Goal: Information Seeking & Learning: Learn about a topic

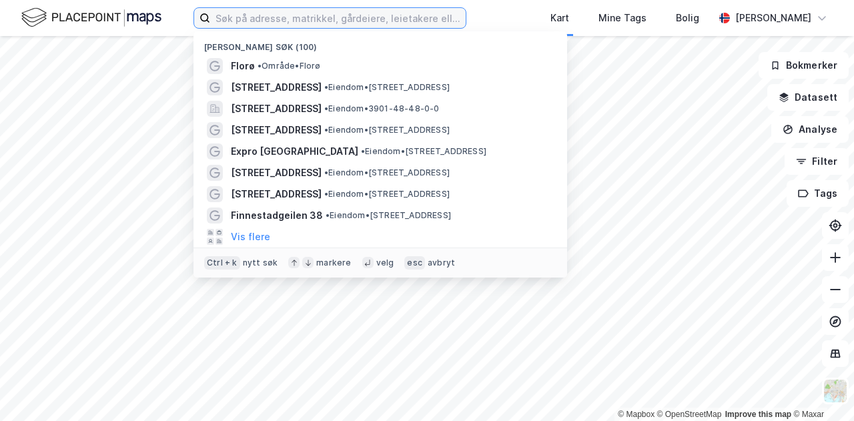
click at [343, 22] on input at bounding box center [337, 18] width 255 height 20
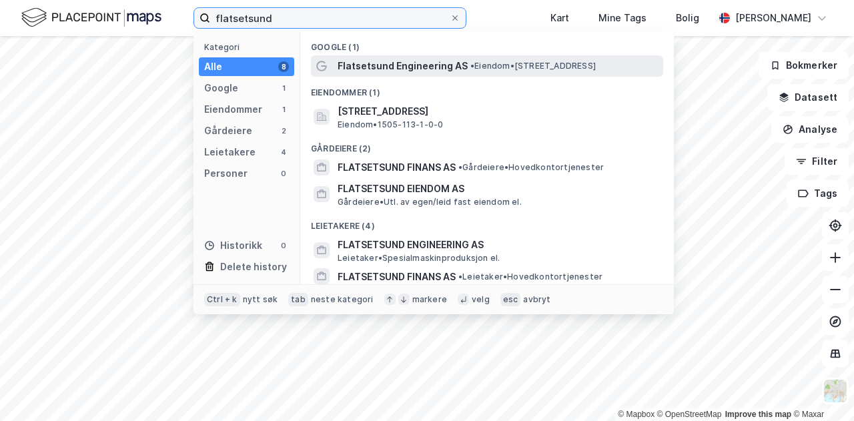
type input "flatsetsund"
click at [478, 69] on span "• Eiendom • [STREET_ADDRESS]" at bounding box center [532, 66] width 125 height 11
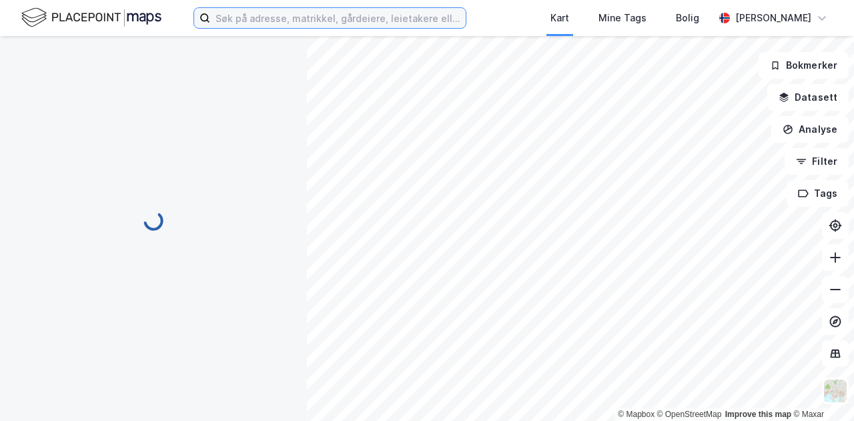
click at [289, 23] on input at bounding box center [337, 18] width 255 height 20
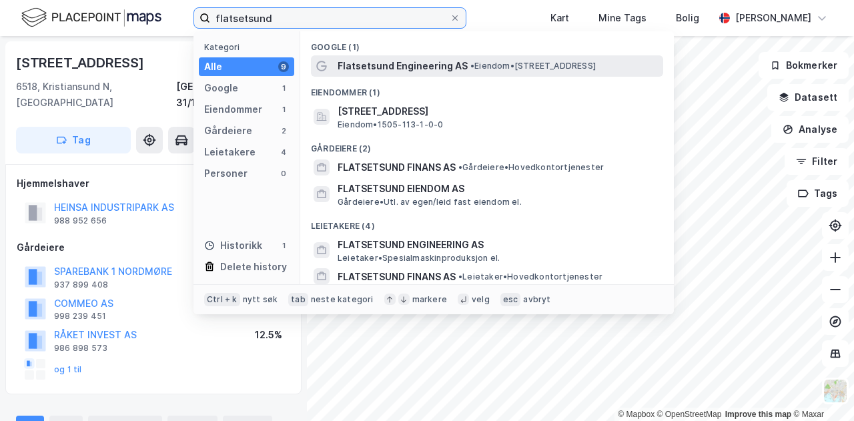
type input "flatsetsund"
click at [432, 63] on span "Flatsetsund Engineering AS" at bounding box center [402, 66] width 130 height 16
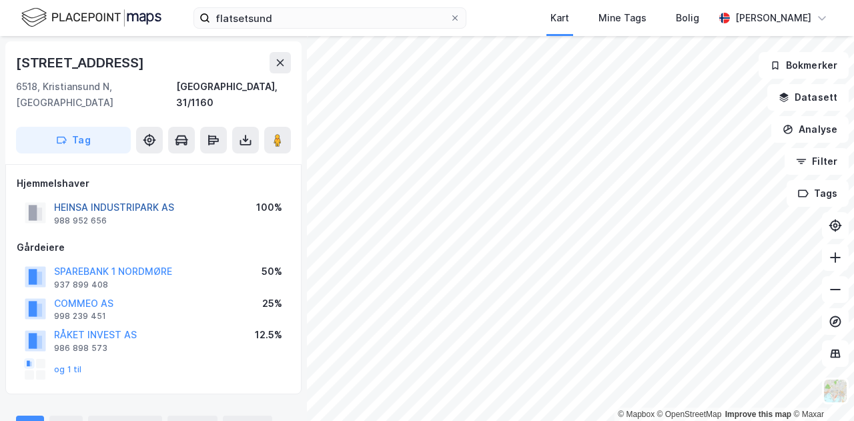
click at [0, 0] on button "HEINSA INDUSTRIPARK AS" at bounding box center [0, 0] width 0 height 0
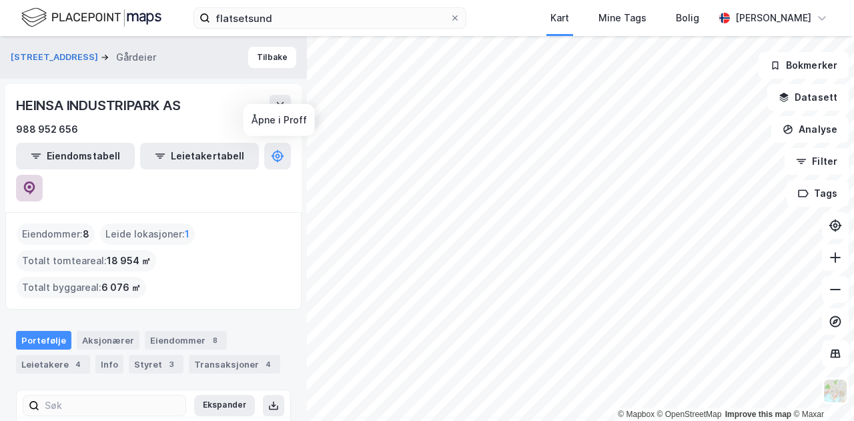
click at [36, 181] on icon at bounding box center [29, 187] width 13 height 13
click at [187, 331] on div "Eiendommer 8" at bounding box center [186, 340] width 82 height 19
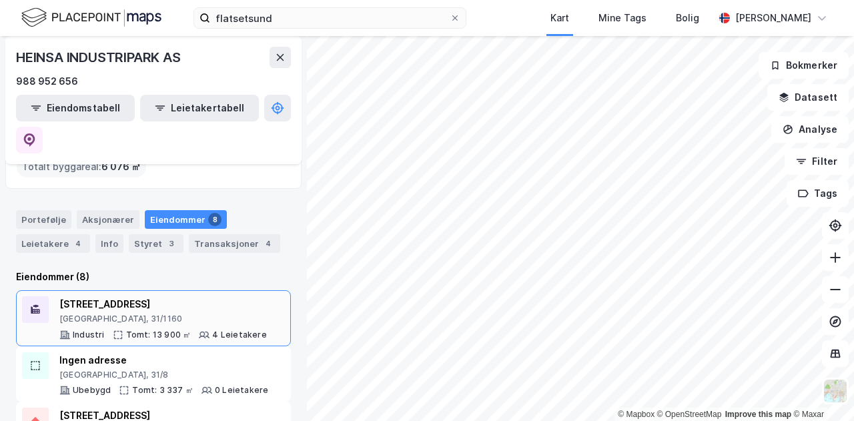
scroll to position [133, 0]
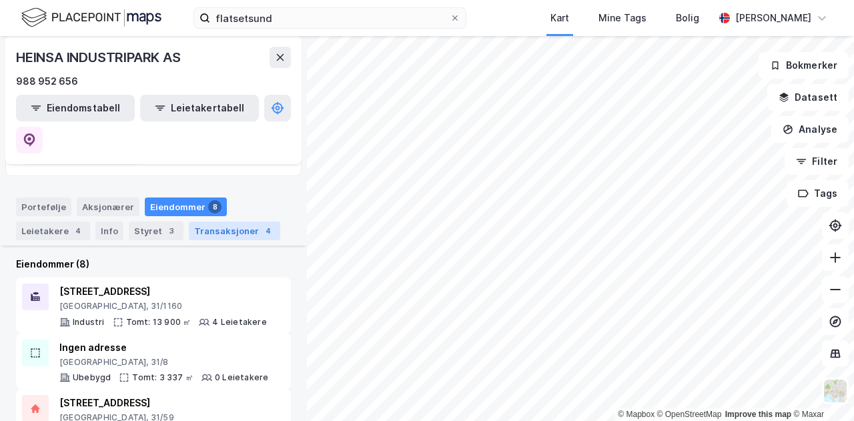
click at [250, 221] on div "Transaksjoner 4" at bounding box center [234, 230] width 91 height 19
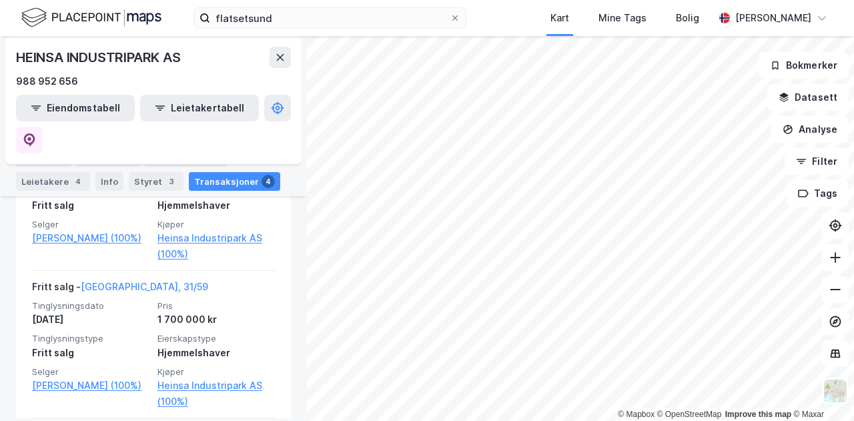
scroll to position [692, 0]
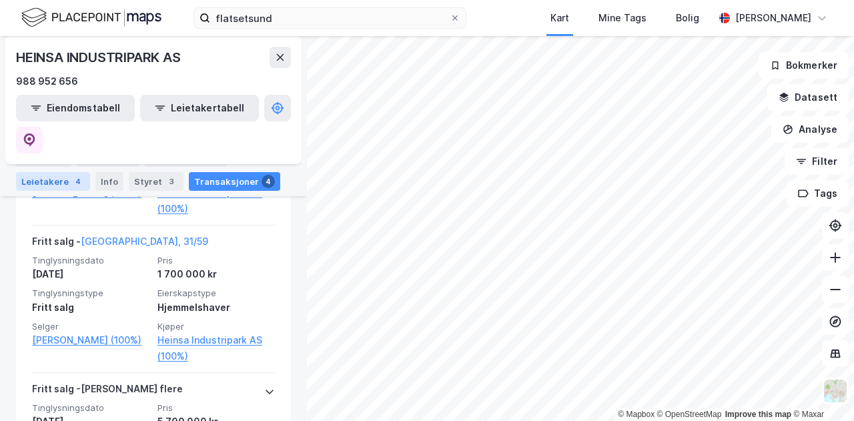
click at [85, 183] on div "Leietakere 4" at bounding box center [53, 181] width 74 height 19
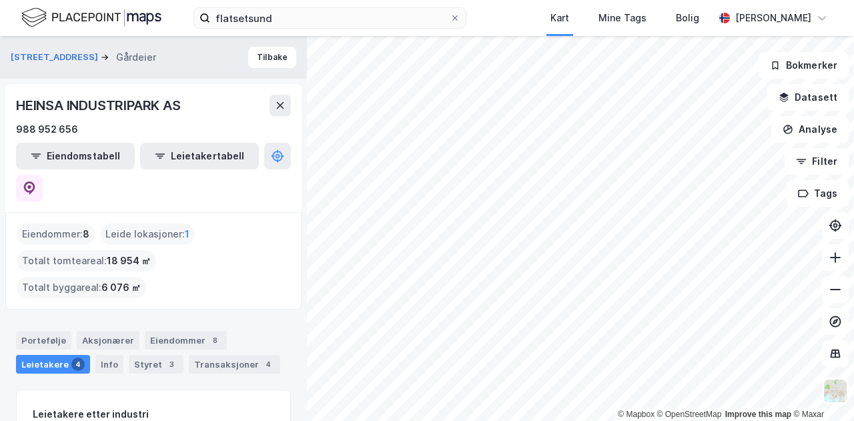
click at [52, 315] on div "Portefølje Aksjonærer Eiendommer 8 Leietakere 4 Info Styret 3 Transaksjoner 4" at bounding box center [153, 347] width 307 height 64
click at [53, 331] on div "Portefølje" at bounding box center [43, 340] width 55 height 19
